Goal: Contribute content: Contribute content

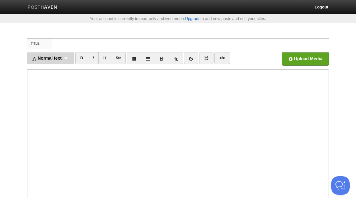
click at [59, 55] on span "Normal text" at bounding box center [47, 57] width 30 height 5
click at [61, 71] on link "Normal text" at bounding box center [50, 71] width 47 height 9
click at [58, 59] on div "Normal text Normal text Heading 1 Heading 2 Heading 3" at bounding box center [48, 58] width 42 height 12
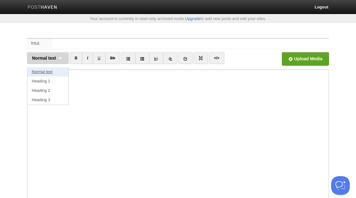
click at [54, 72] on link "Normal text" at bounding box center [47, 71] width 41 height 9
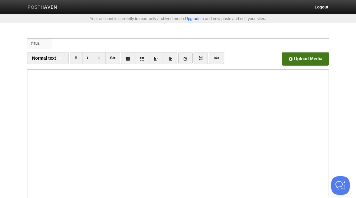
click at [310, 60] on input "file" at bounding box center [118, 61] width 472 height 32
click at [301, 56] on input "file" at bounding box center [118, 61] width 472 height 32
click at [274, 58] on link "The Evils of Jealousy & [PERSON_NAME] as-[DEMOGRAPHIC_DATA].mp3 26.56 MB Cancel" at bounding box center [268, 58] width 22 height 13
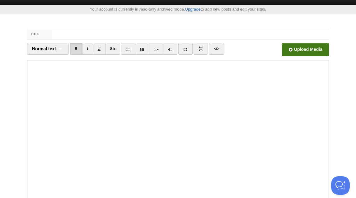
scroll to position [8, 0]
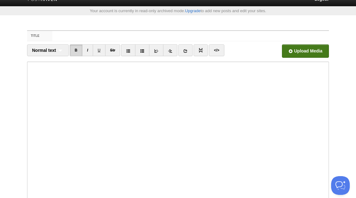
click at [307, 51] on input "file" at bounding box center [118, 53] width 472 height 32
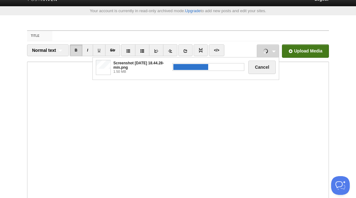
click at [110, 70] on span at bounding box center [103, 67] width 15 height 15
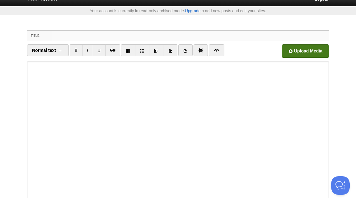
click at [102, 34] on input "Title" at bounding box center [190, 36] width 277 height 10
paste input "The Evils of Jealousy & [PERSON_NAME] as-[DEMOGRAPHIC_DATA]"
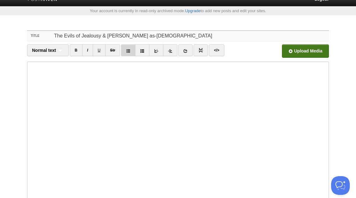
type input "The Evils of Jealousy & [PERSON_NAME] as-[DEMOGRAPHIC_DATA]"
click at [285, 49] on input "file" at bounding box center [118, 53] width 472 height 32
click at [275, 53] on link "The Evils of Jealousy & [PERSON_NAME] as-[DEMOGRAPHIC_DATA].mp3 26.56 MB Cancel" at bounding box center [268, 50] width 22 height 13
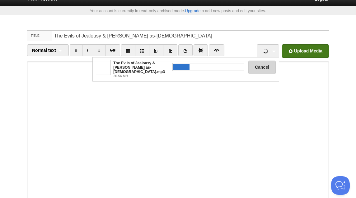
click at [260, 68] on button "Cancel" at bounding box center [262, 66] width 27 height 13
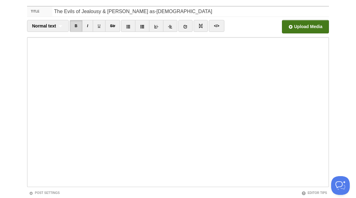
scroll to position [0, 0]
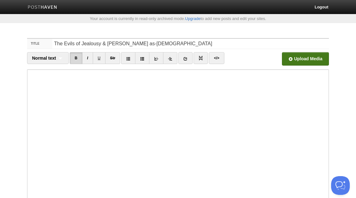
click at [320, 55] on input "file" at bounding box center [118, 61] width 472 height 32
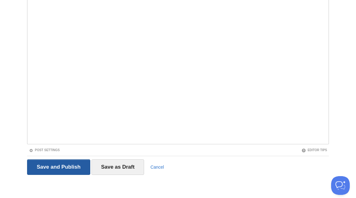
click at [67, 165] on input "Save and Publish" at bounding box center [58, 167] width 63 height 16
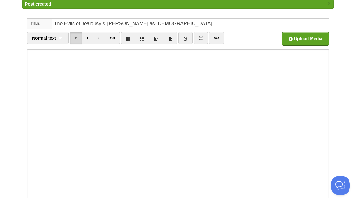
scroll to position [32, 0]
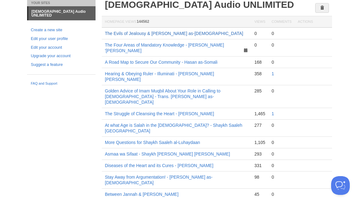
click at [173, 34] on link "The Evils of Jealousy & [PERSON_NAME] as-[DEMOGRAPHIC_DATA]" at bounding box center [174, 33] width 139 height 5
